Goal: Task Accomplishment & Management: Use online tool/utility

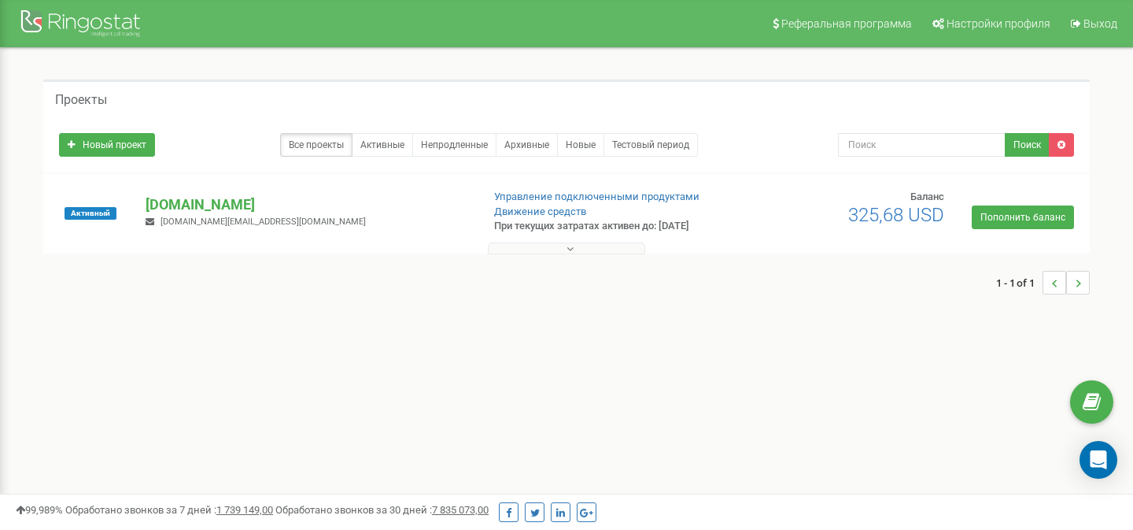
click at [584, 249] on button at bounding box center [566, 248] width 157 height 12
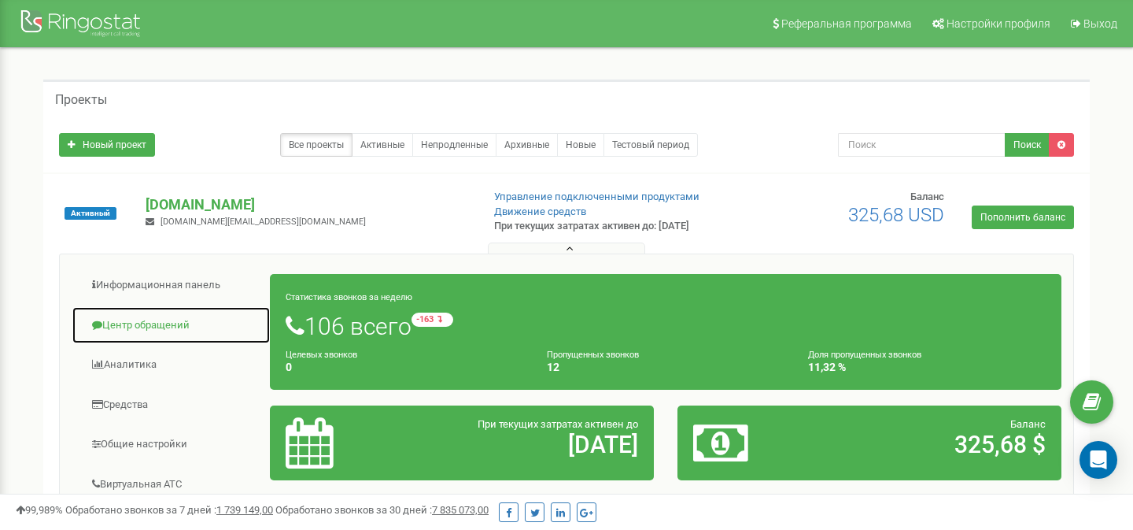
click at [137, 329] on link "Центр обращений" at bounding box center [171, 325] width 199 height 39
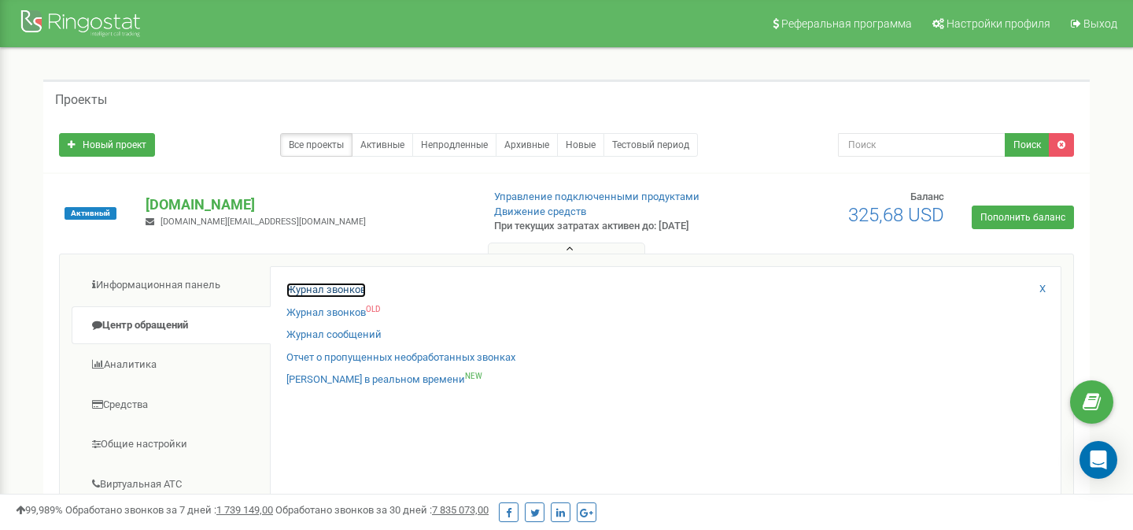
click at [319, 290] on link "Журнал звонков" at bounding box center [327, 290] width 80 height 15
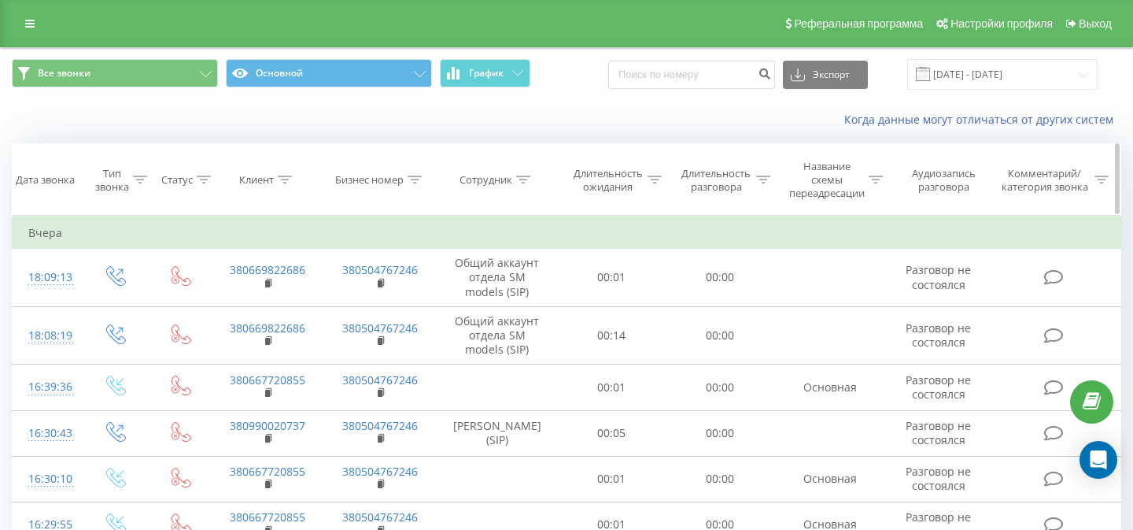
click at [491, 185] on div "Сотрудник" at bounding box center [486, 179] width 53 height 13
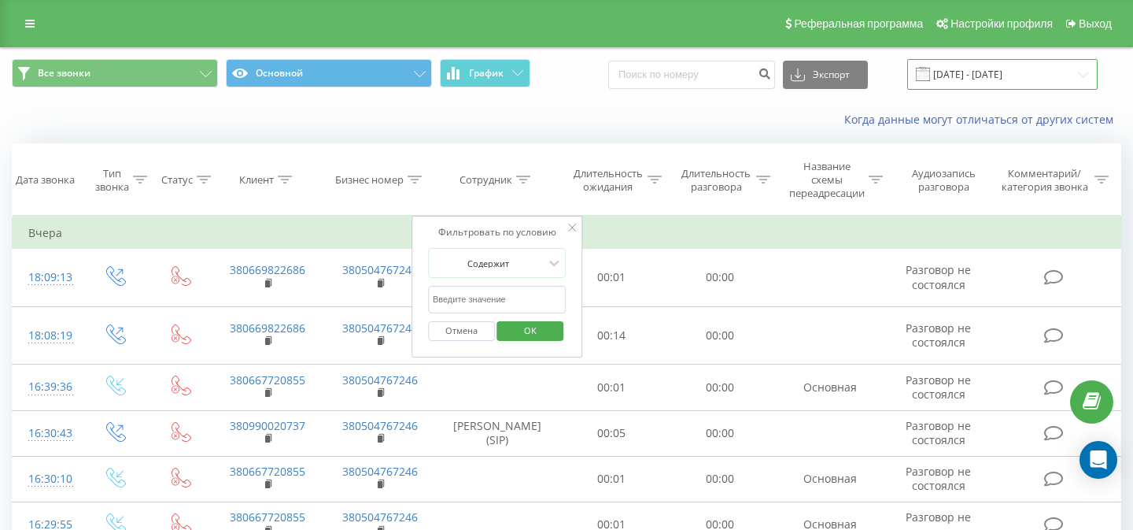
click at [987, 81] on input "[DATE] - [DATE]" at bounding box center [1003, 74] width 190 height 31
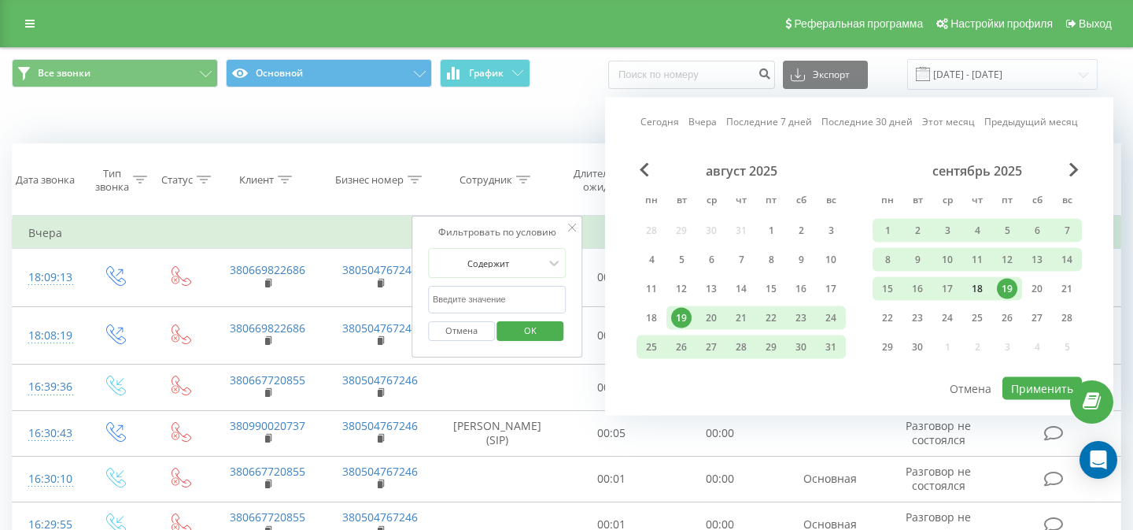
click at [988, 296] on div "18" at bounding box center [978, 289] width 30 height 24
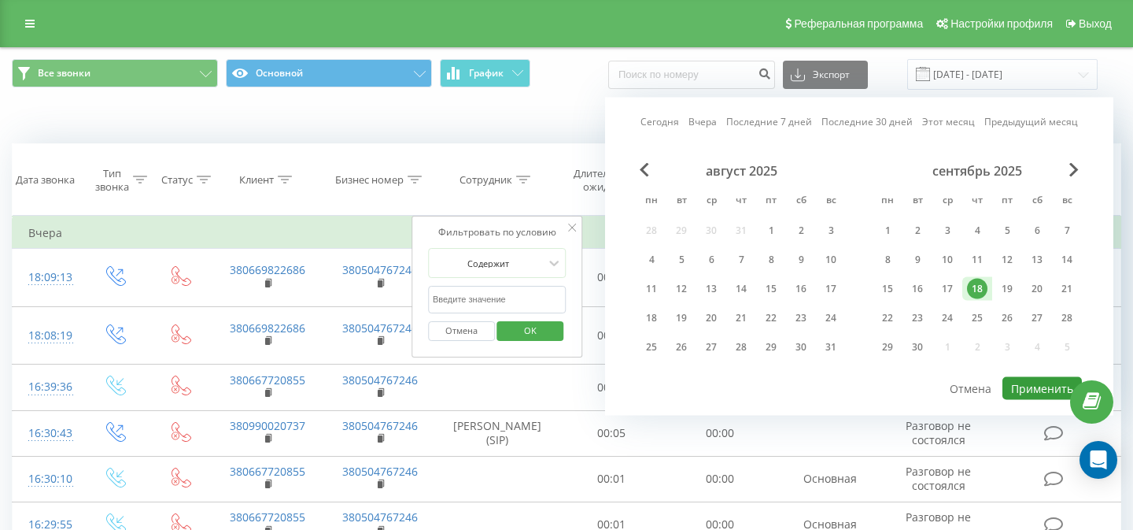
click at [1031, 385] on button "Применить" at bounding box center [1043, 388] width 80 height 23
type input "[DATE] - [DATE]"
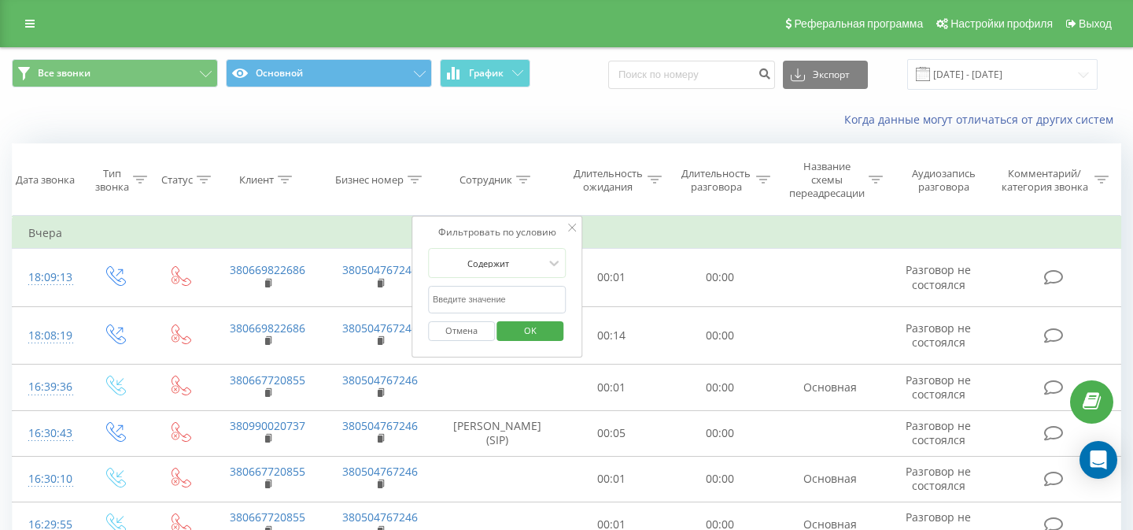
click at [542, 121] on div "Когда данные могут отличаться от других систем" at bounding box center [779, 120] width 708 height 16
click at [497, 304] on input "text" at bounding box center [497, 300] width 139 height 28
type input "[PERSON_NAME]"
click at [517, 333] on span "OK" at bounding box center [530, 330] width 44 height 24
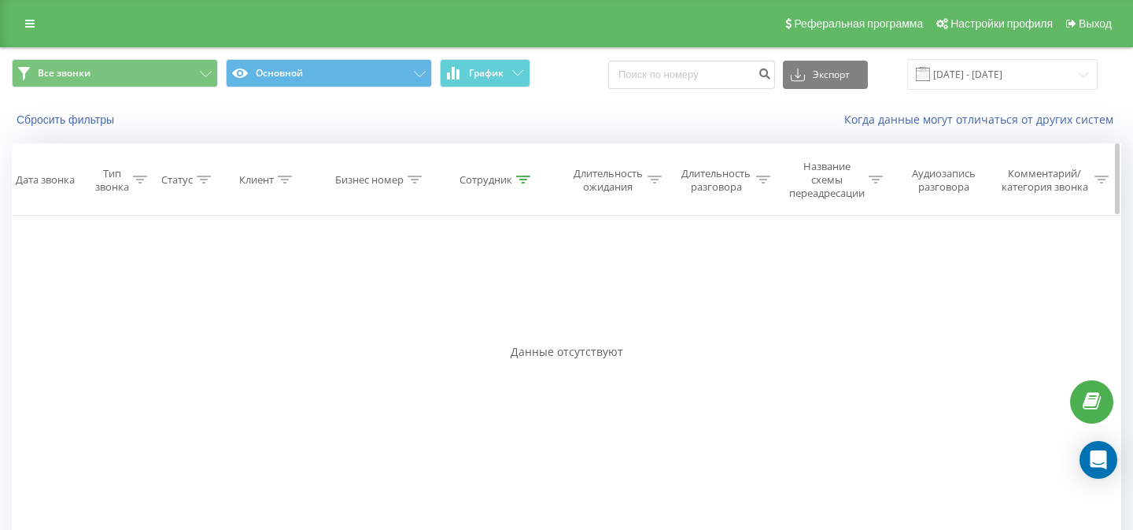
click at [470, 178] on div "Сотрудник" at bounding box center [486, 179] width 53 height 13
click at [475, 306] on input "[PERSON_NAME]" at bounding box center [497, 300] width 139 height 28
type input "[PERSON_NAME]"
click at [526, 335] on span "OK" at bounding box center [530, 330] width 44 height 24
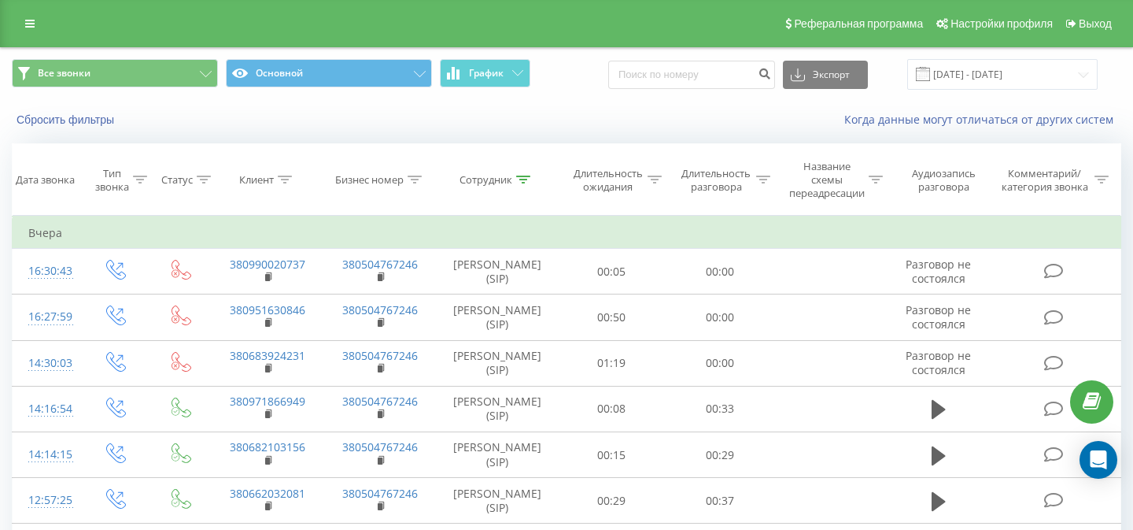
scroll to position [145, 0]
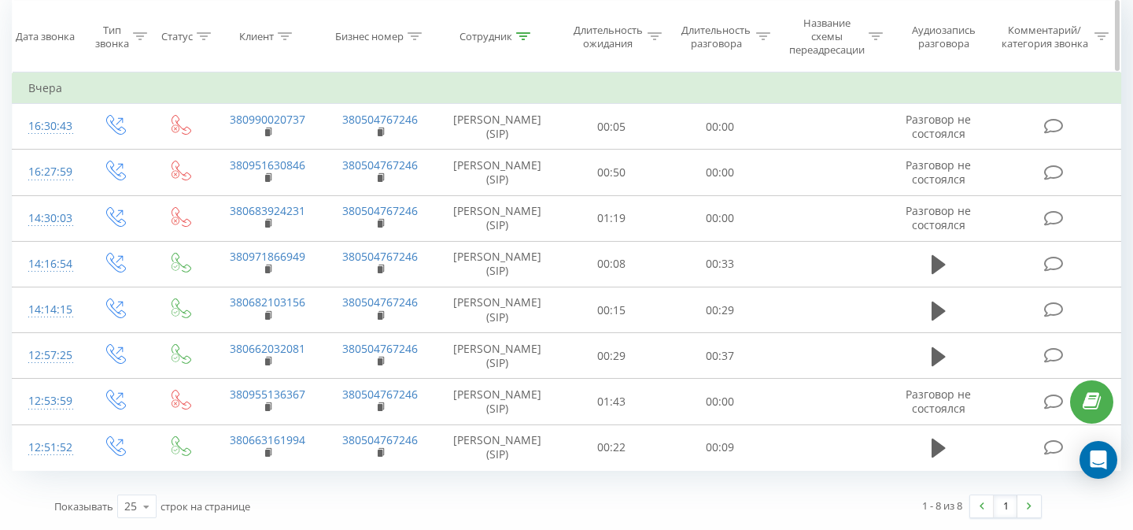
click at [474, 42] on div "Сотрудник" at bounding box center [486, 36] width 53 height 13
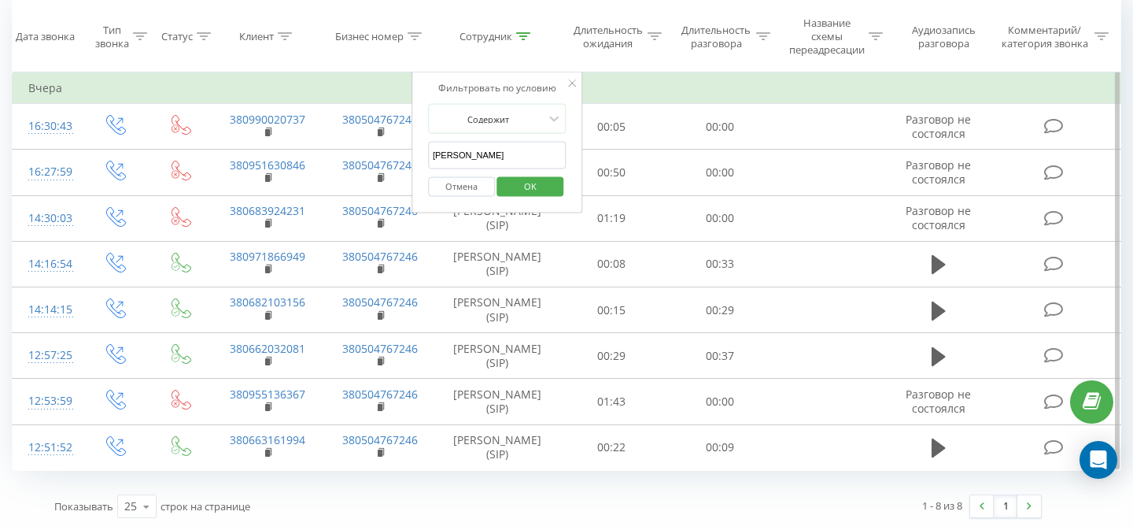
click at [469, 165] on input "[PERSON_NAME]" at bounding box center [497, 156] width 139 height 28
click at [518, 189] on span "OK" at bounding box center [530, 185] width 44 height 24
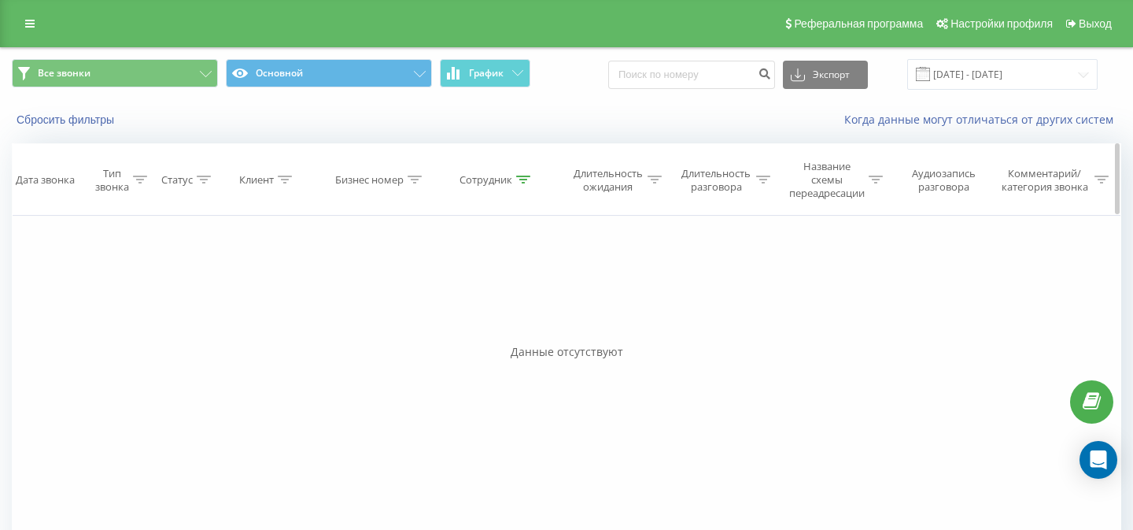
click at [489, 180] on div "Сотрудник" at bounding box center [486, 179] width 53 height 13
click at [471, 302] on input "мария" at bounding box center [497, 300] width 139 height 28
type input "[PERSON_NAME]"
click at [527, 329] on span "OK" at bounding box center [530, 330] width 44 height 24
